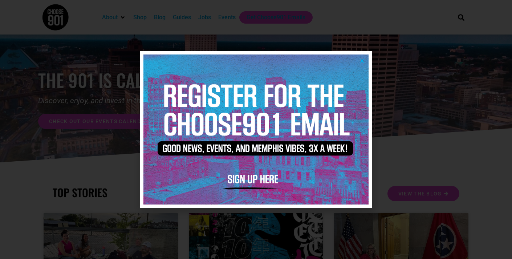
click at [362, 65] on img at bounding box center [255, 129] width 225 height 150
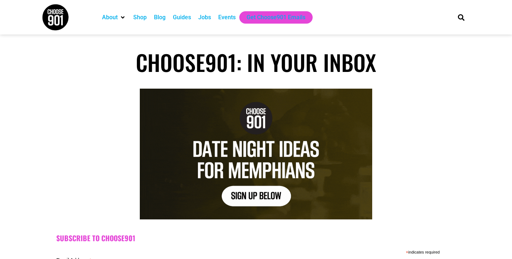
click at [203, 20] on div "Jobs" at bounding box center [204, 17] width 13 height 9
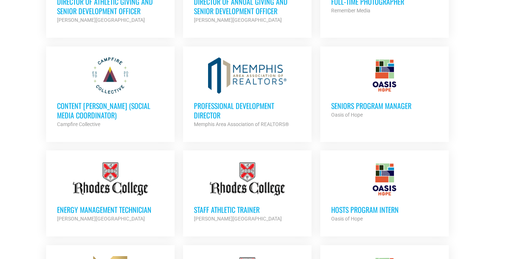
scroll to position [392, 0]
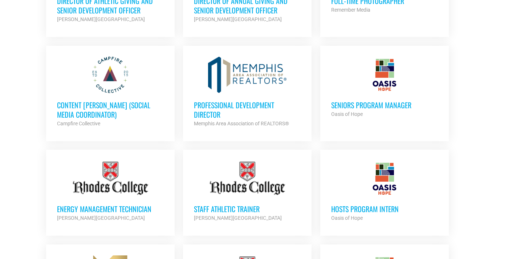
click at [345, 209] on h3 "HOSTS Program Intern" at bounding box center [384, 208] width 107 height 9
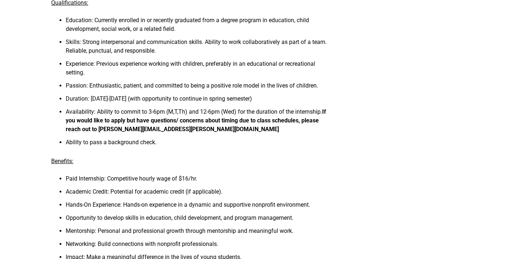
scroll to position [364, 0]
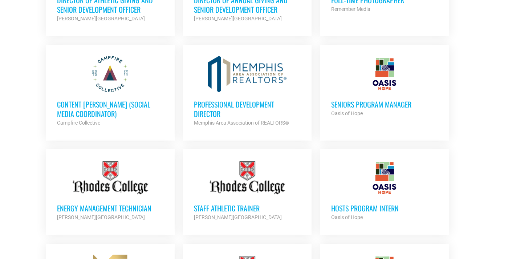
click at [399, 104] on h3 "Seniors Program Manager" at bounding box center [384, 104] width 107 height 9
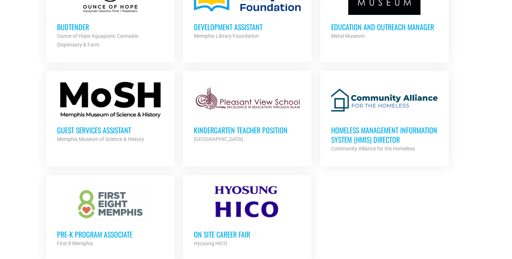
scroll to position [912, 0]
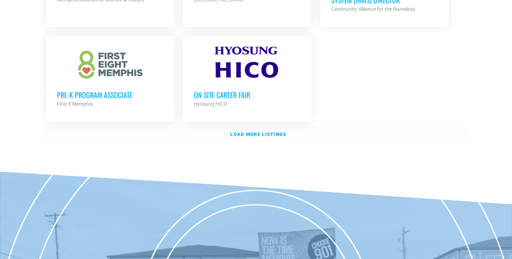
click at [248, 132] on strong "Load more listings" at bounding box center [258, 133] width 56 height 5
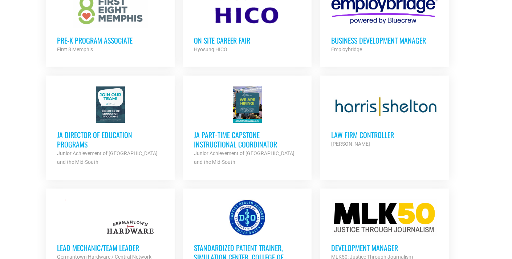
scroll to position [968, 0]
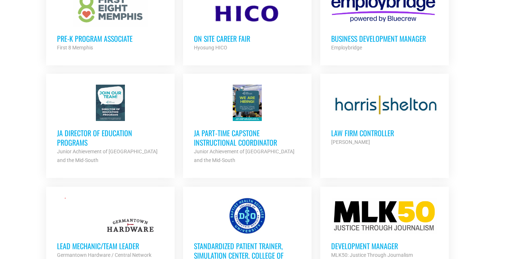
click at [102, 131] on h3 "JA Director of Education Programs" at bounding box center [110, 137] width 107 height 19
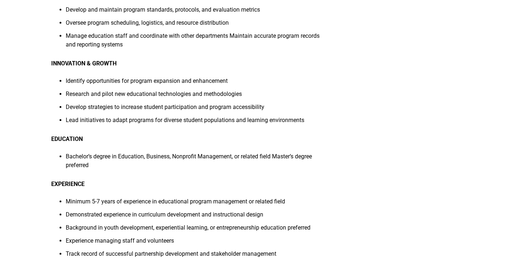
scroll to position [503, 0]
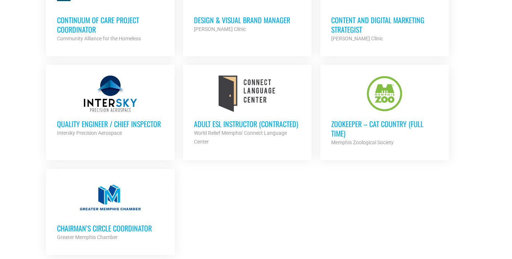
scroll to position [1528, 0]
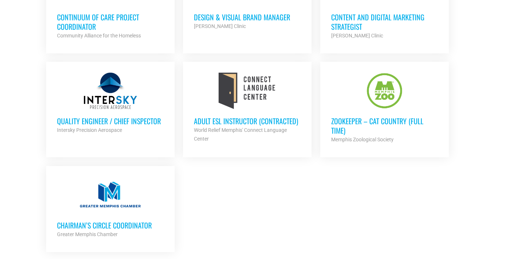
click at [357, 122] on h3 "Zookeeper – Cat Country (Full Time)" at bounding box center [384, 125] width 107 height 19
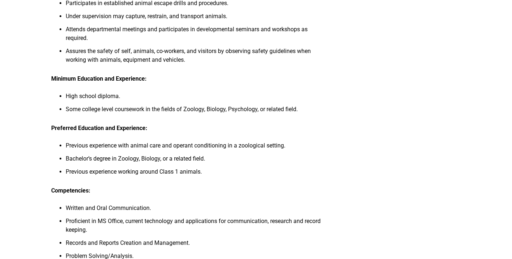
scroll to position [427, 0]
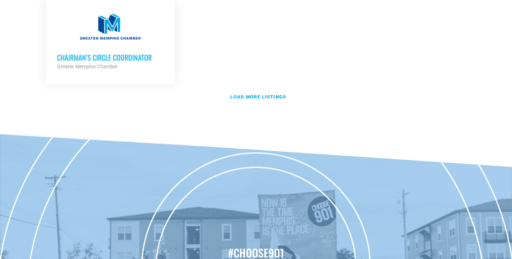
scroll to position [1706, 0]
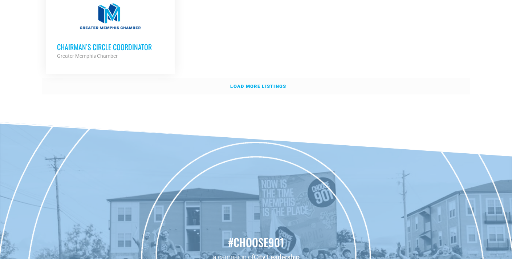
click at [255, 84] on strong "Load more listings" at bounding box center [258, 86] width 56 height 5
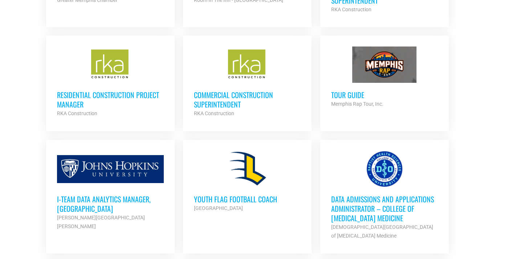
scroll to position [1763, 0]
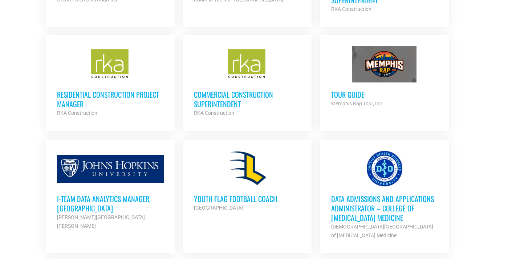
click at [346, 203] on h3 "Data Admissions and Applications Administrator – College of [MEDICAL_DATA] Medi…" at bounding box center [384, 208] width 107 height 28
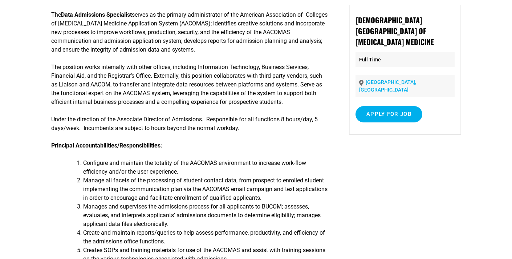
scroll to position [52, 0]
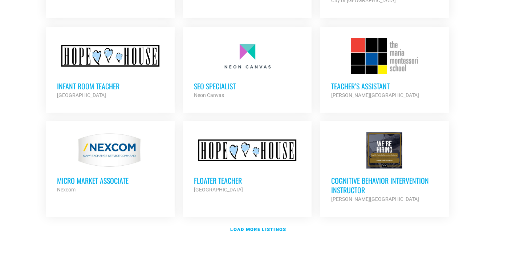
scroll to position [2216, 0]
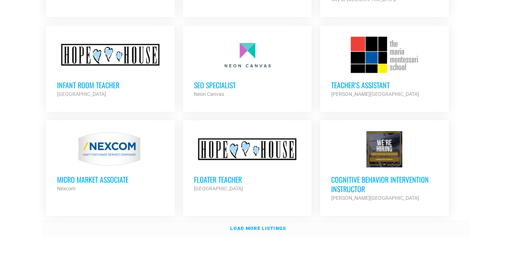
click at [268, 226] on strong "Load more listings" at bounding box center [258, 228] width 56 height 5
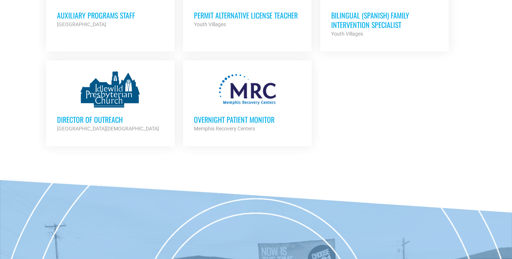
scroll to position [2900, 0]
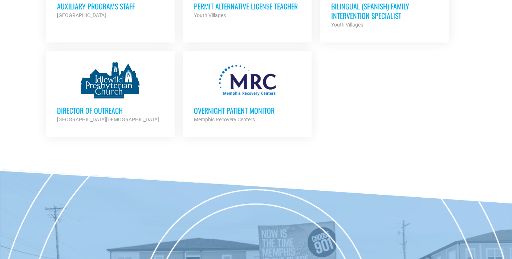
click at [224, 106] on h3 "Overnight Patient Monitor" at bounding box center [247, 110] width 107 height 9
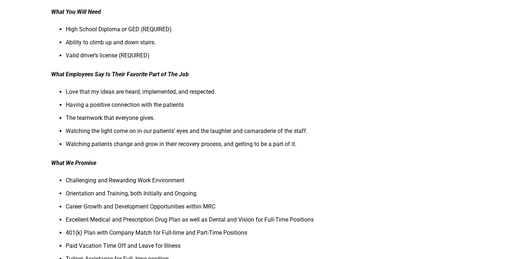
scroll to position [228, 0]
